Goal: Task Accomplishment & Management: Manage account settings

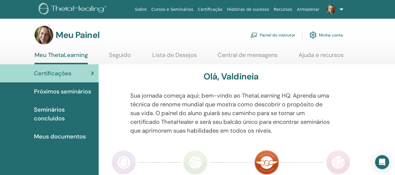
click at [277, 35] on font "Painel do instrutor" at bounding box center [277, 35] width 35 height 5
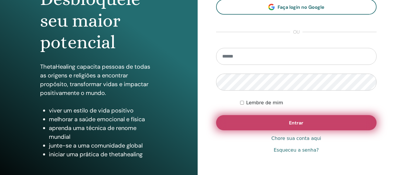
scroll to position [88, 0]
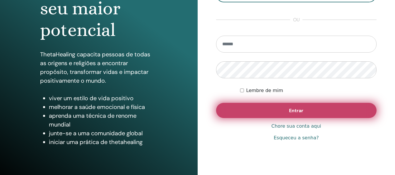
type input "**********"
click at [322, 113] on button "Entrar" at bounding box center [296, 110] width 161 height 15
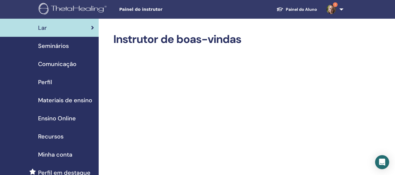
click at [337, 9] on span "1" at bounding box center [331, 9] width 14 height 5
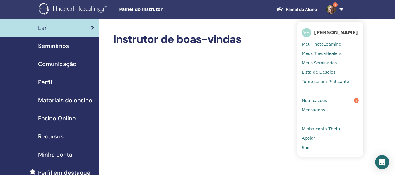
click at [324, 100] on span "Notificações" at bounding box center [314, 100] width 25 height 5
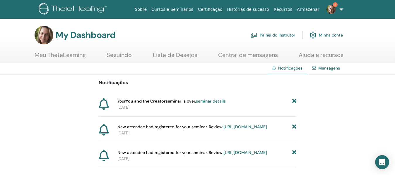
click at [271, 35] on link "Painel do instrutor" at bounding box center [272, 35] width 45 height 13
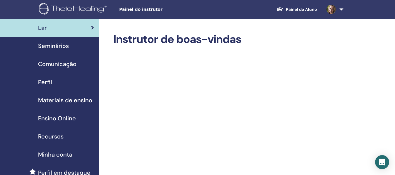
click at [54, 44] on span "Seminários" at bounding box center [53, 46] width 31 height 9
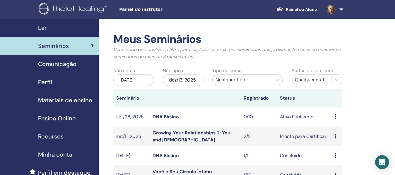
scroll to position [29, 0]
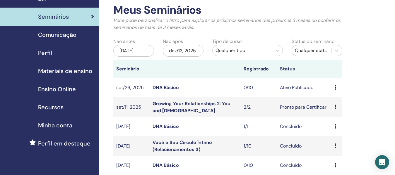
click at [167, 104] on link "Growing Your Relationships 2: You and God" at bounding box center [191, 107] width 78 height 13
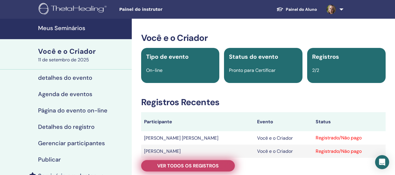
click at [199, 164] on font "Ver todos os registros" at bounding box center [187, 166] width 61 height 6
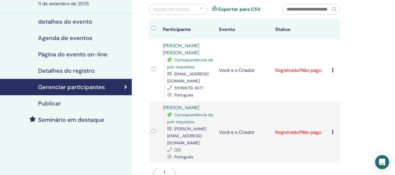
scroll to position [59, 0]
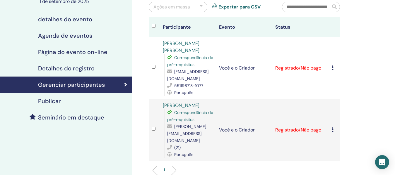
click at [332, 68] on icon at bounding box center [333, 68] width 2 height 5
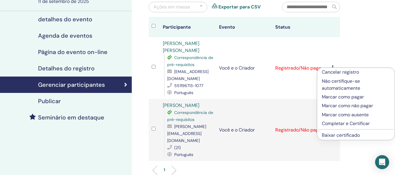
click at [352, 124] on font "Completar e Certificar" at bounding box center [346, 124] width 48 height 6
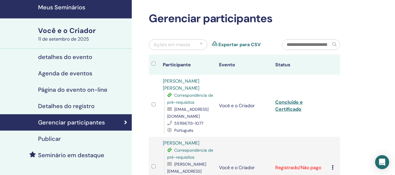
scroll to position [59, 0]
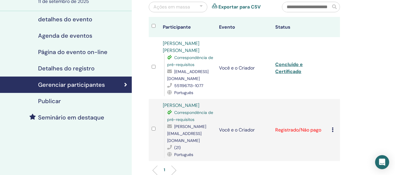
click at [332, 128] on icon at bounding box center [333, 130] width 2 height 5
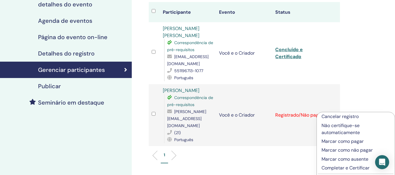
scroll to position [88, 0]
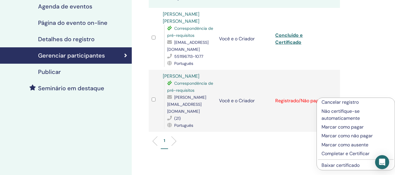
click at [354, 153] on font "Completar e Certificar" at bounding box center [345, 154] width 48 height 6
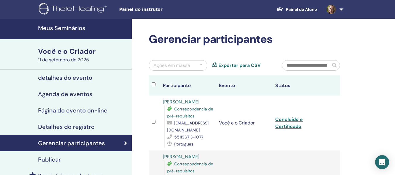
click at [365, 45] on div "Gerenciar participantes Ações em massa Exportar para CSV Participante Evento St…" at bounding box center [263, 168] width 263 height 299
